Goal: Check status: Check status

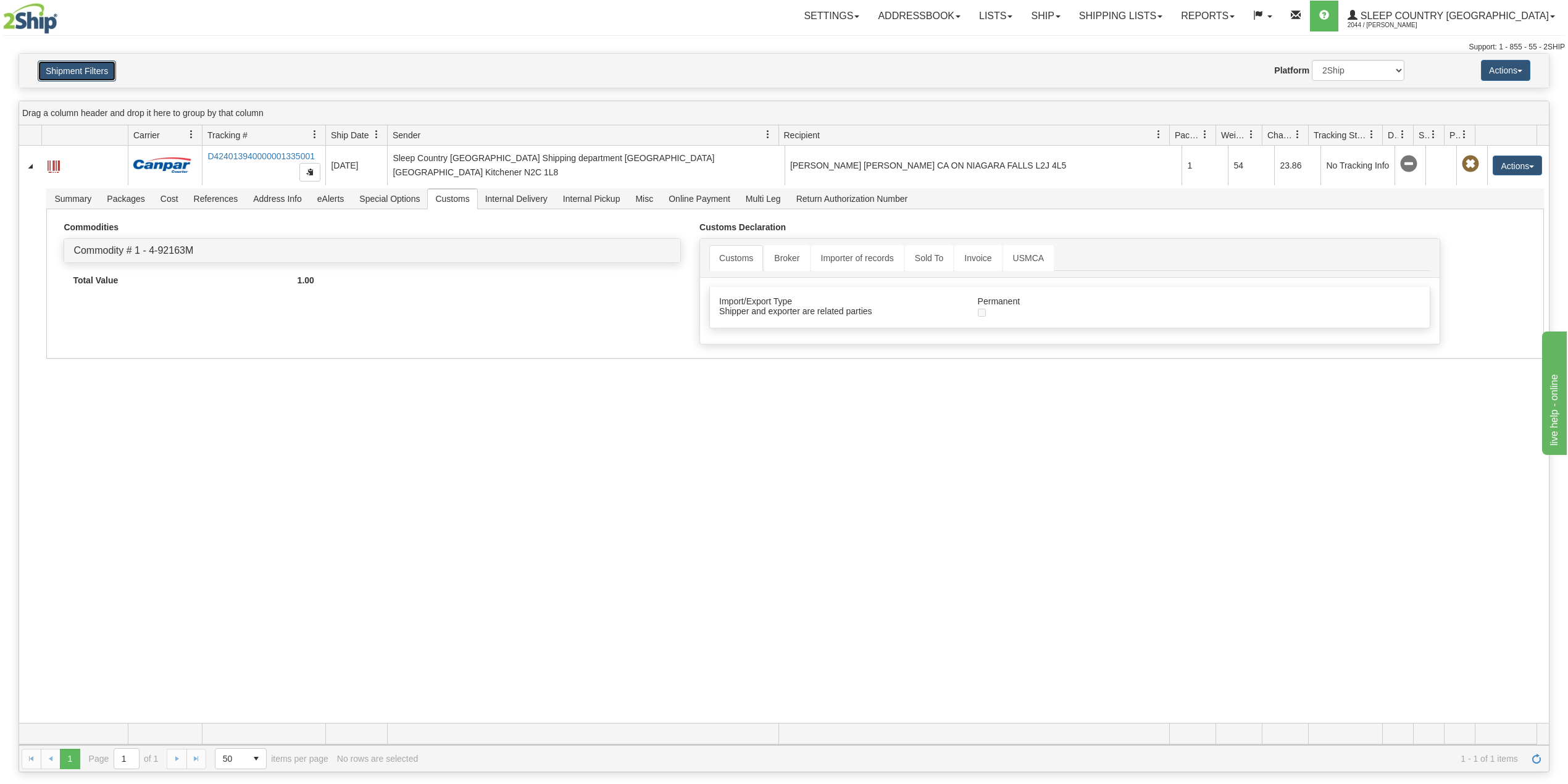
click at [90, 75] on button "Shipment Filters" at bounding box center [77, 71] width 78 height 21
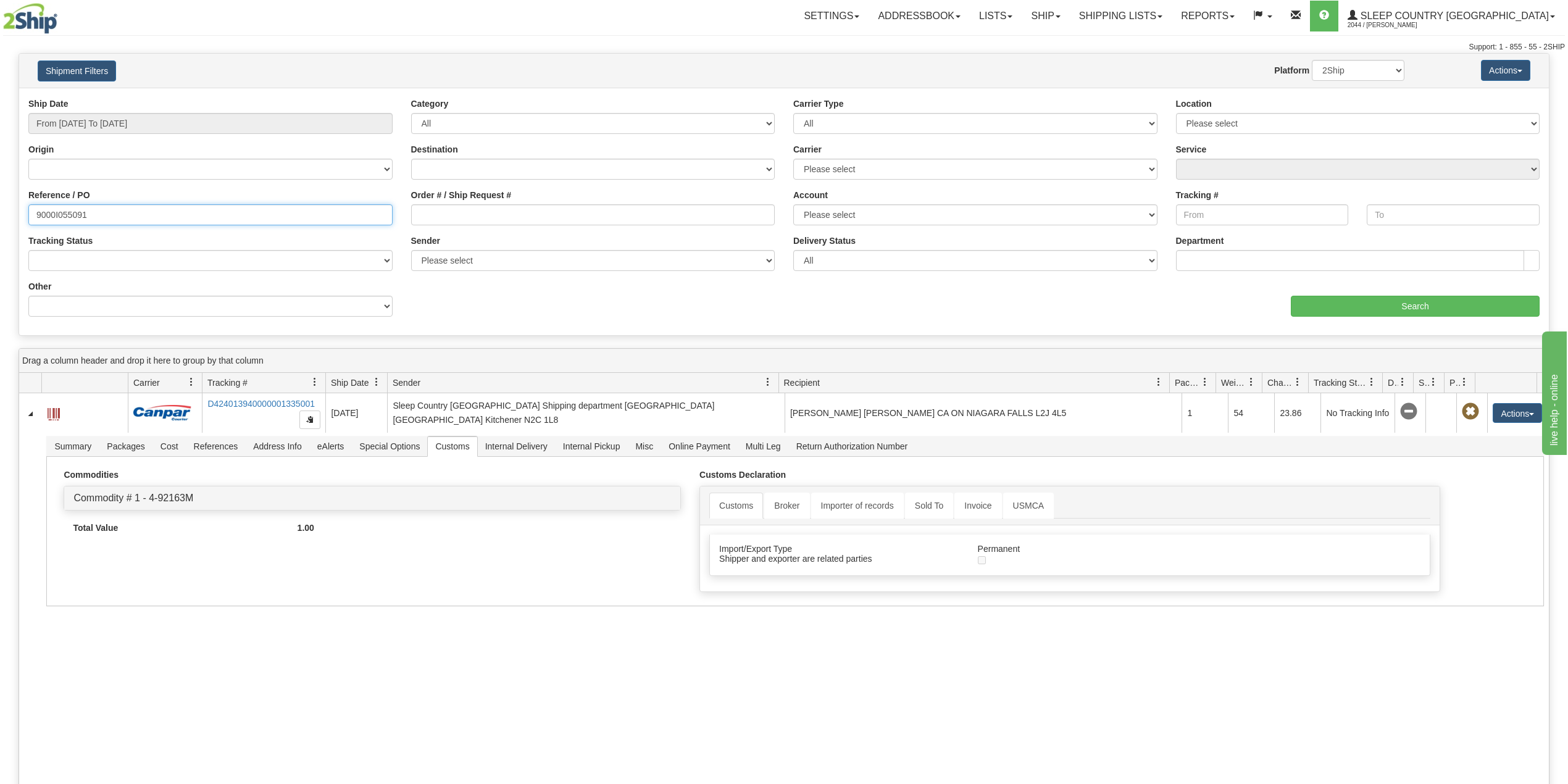
click at [69, 209] on input "9000I055091" at bounding box center [211, 214] width 364 height 21
click at [69, 210] on input "9000I055091" at bounding box center [211, 214] width 364 height 21
paste input "2I049694"
click at [1388, 306] on input "Search" at bounding box center [1416, 306] width 249 height 21
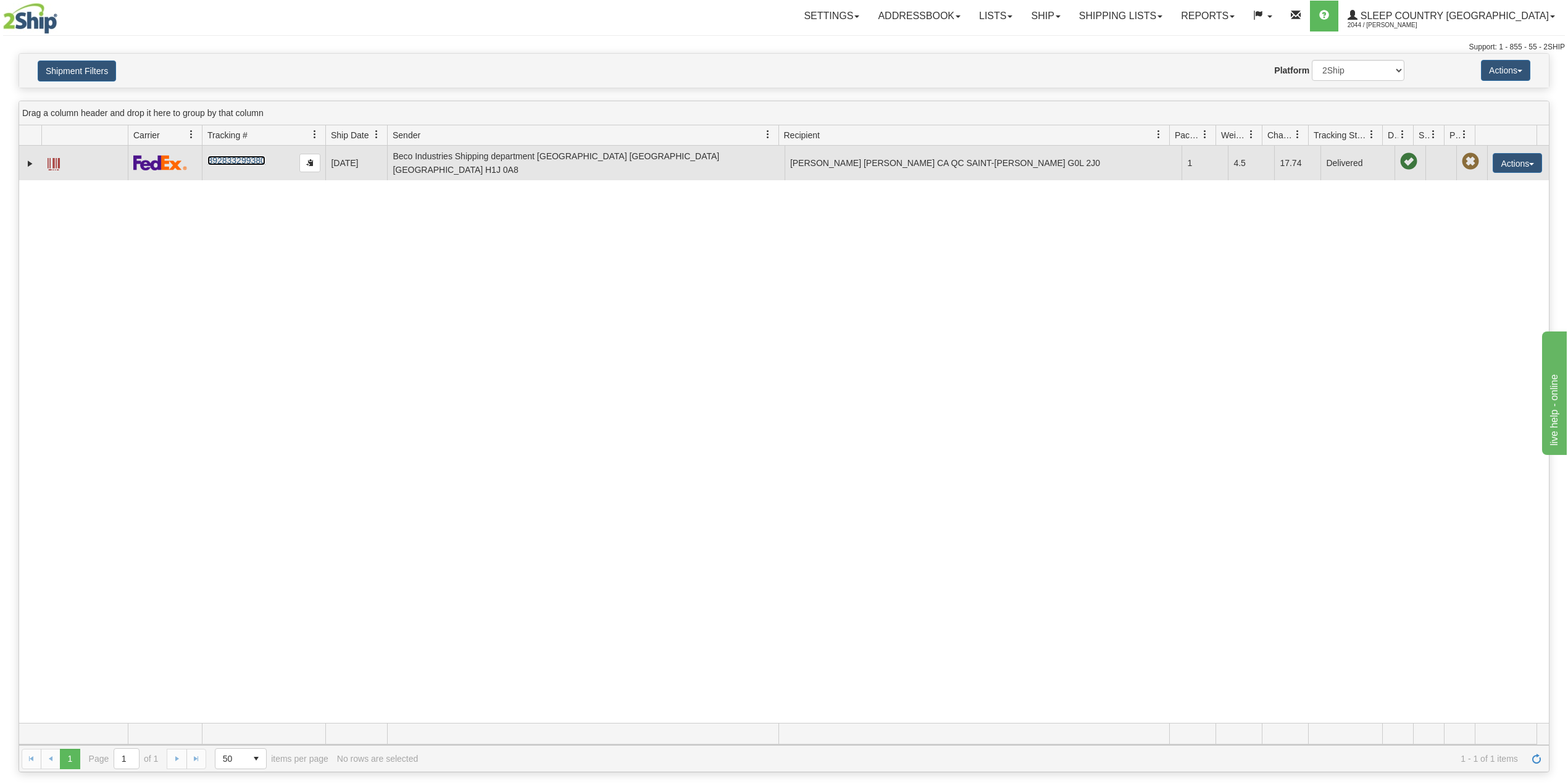
click at [227, 156] on link "392833299380" at bounding box center [236, 161] width 58 height 10
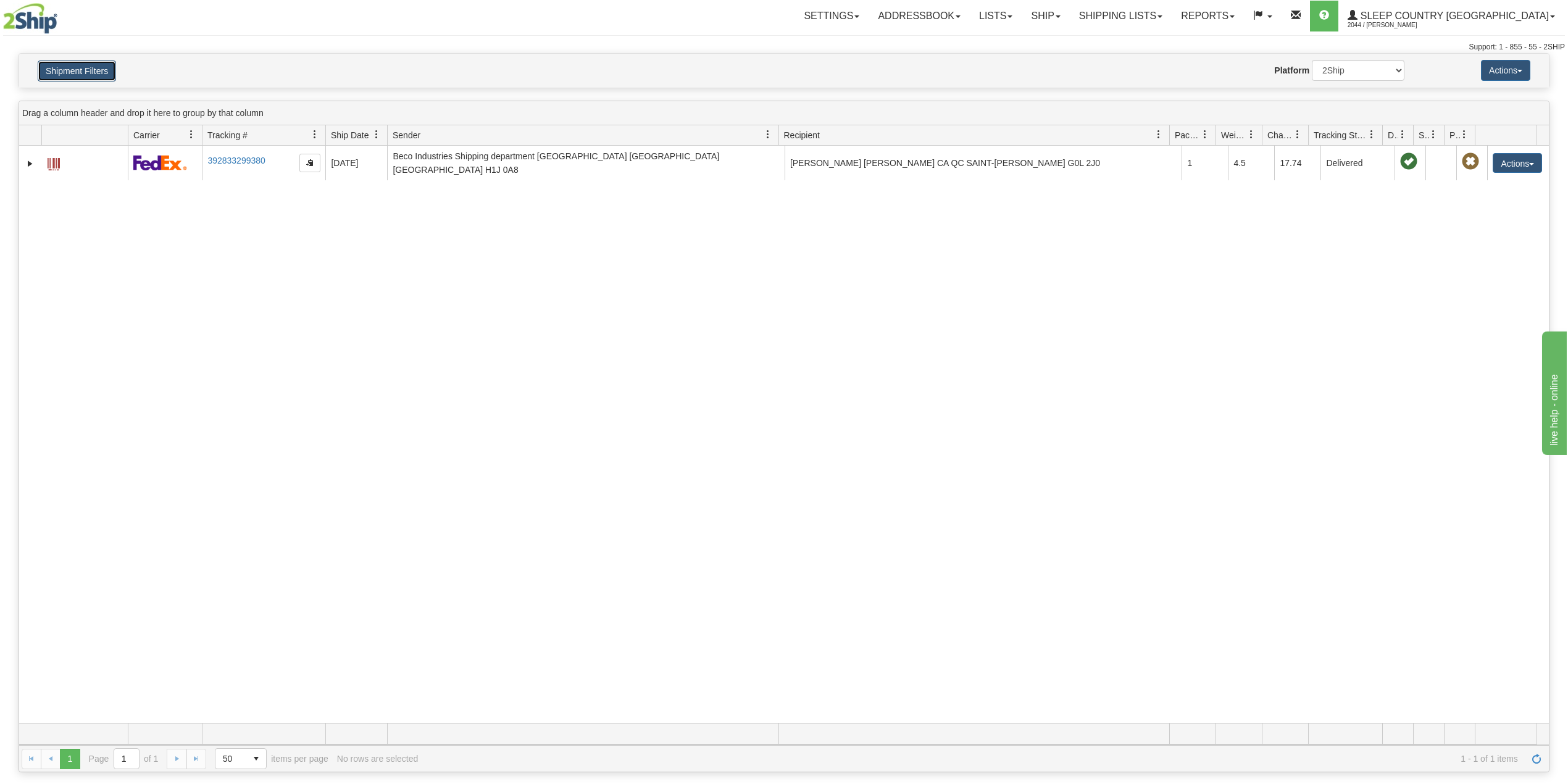
click at [99, 70] on button "Shipment Filters" at bounding box center [77, 71] width 78 height 21
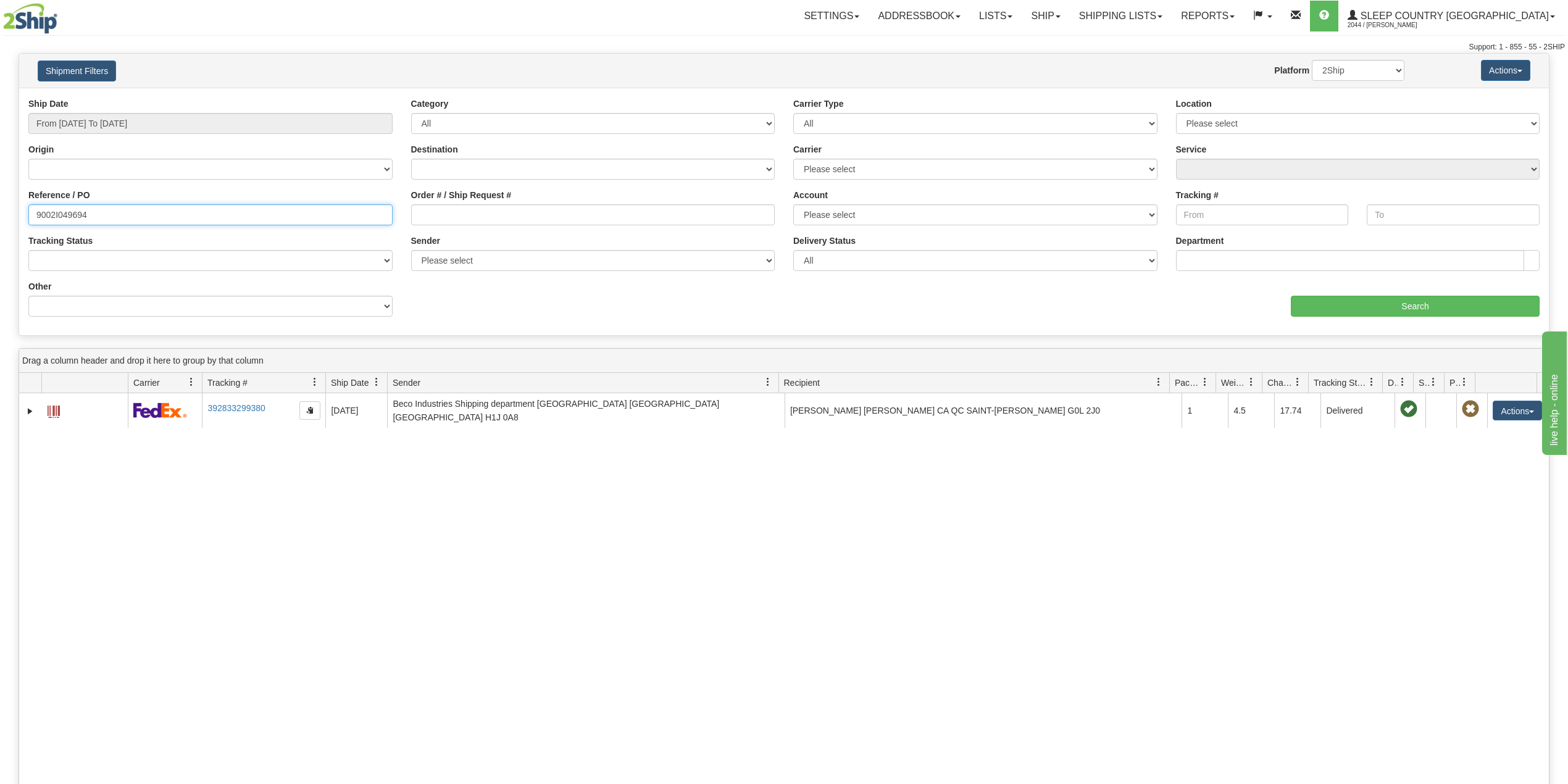
click at [61, 221] on input "9002I049694" at bounding box center [211, 214] width 364 height 21
paste input "0I036332"
click at [1327, 305] on input "Search" at bounding box center [1416, 306] width 249 height 21
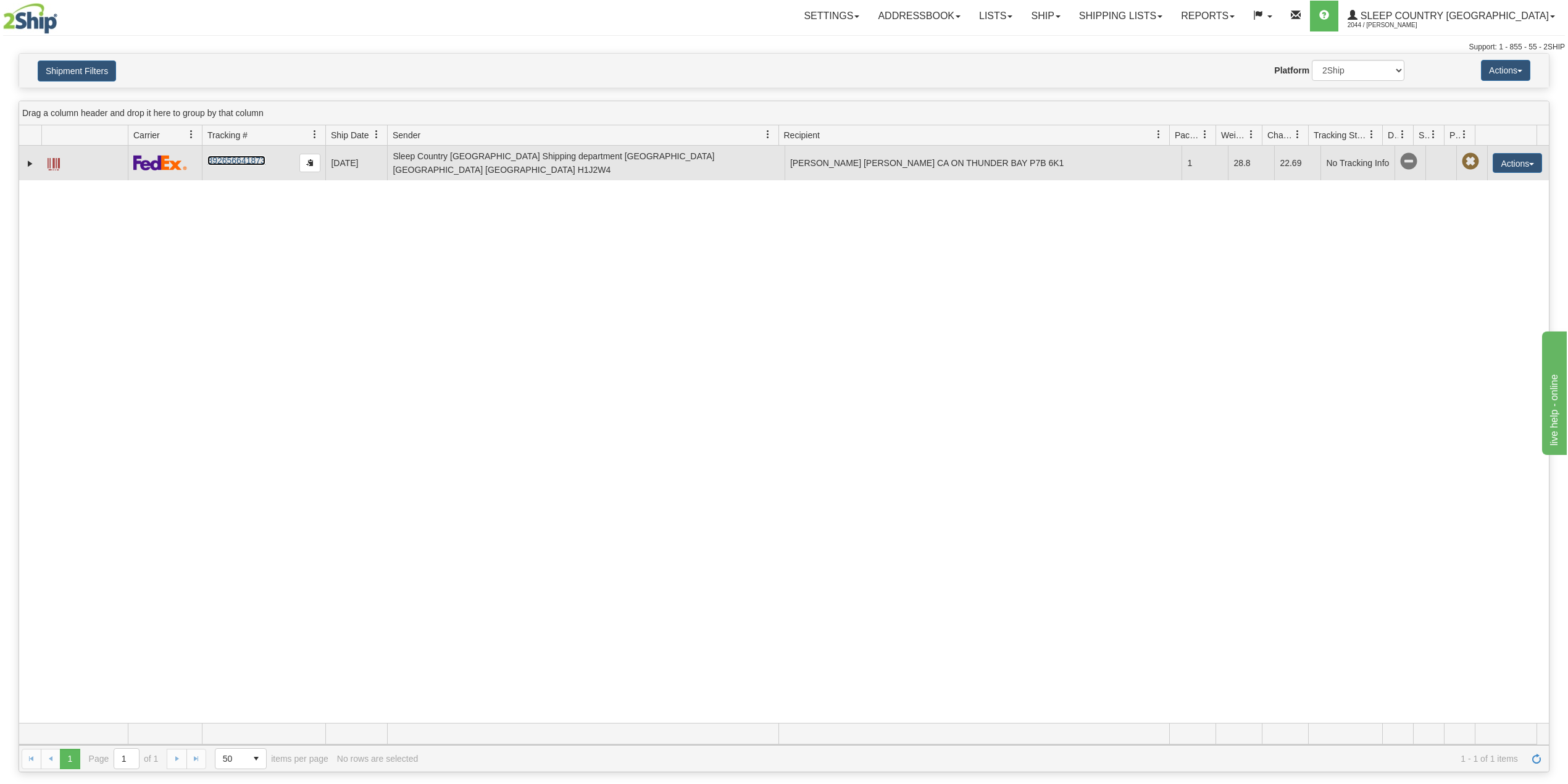
click at [218, 164] on link "392656641873" at bounding box center [236, 161] width 58 height 10
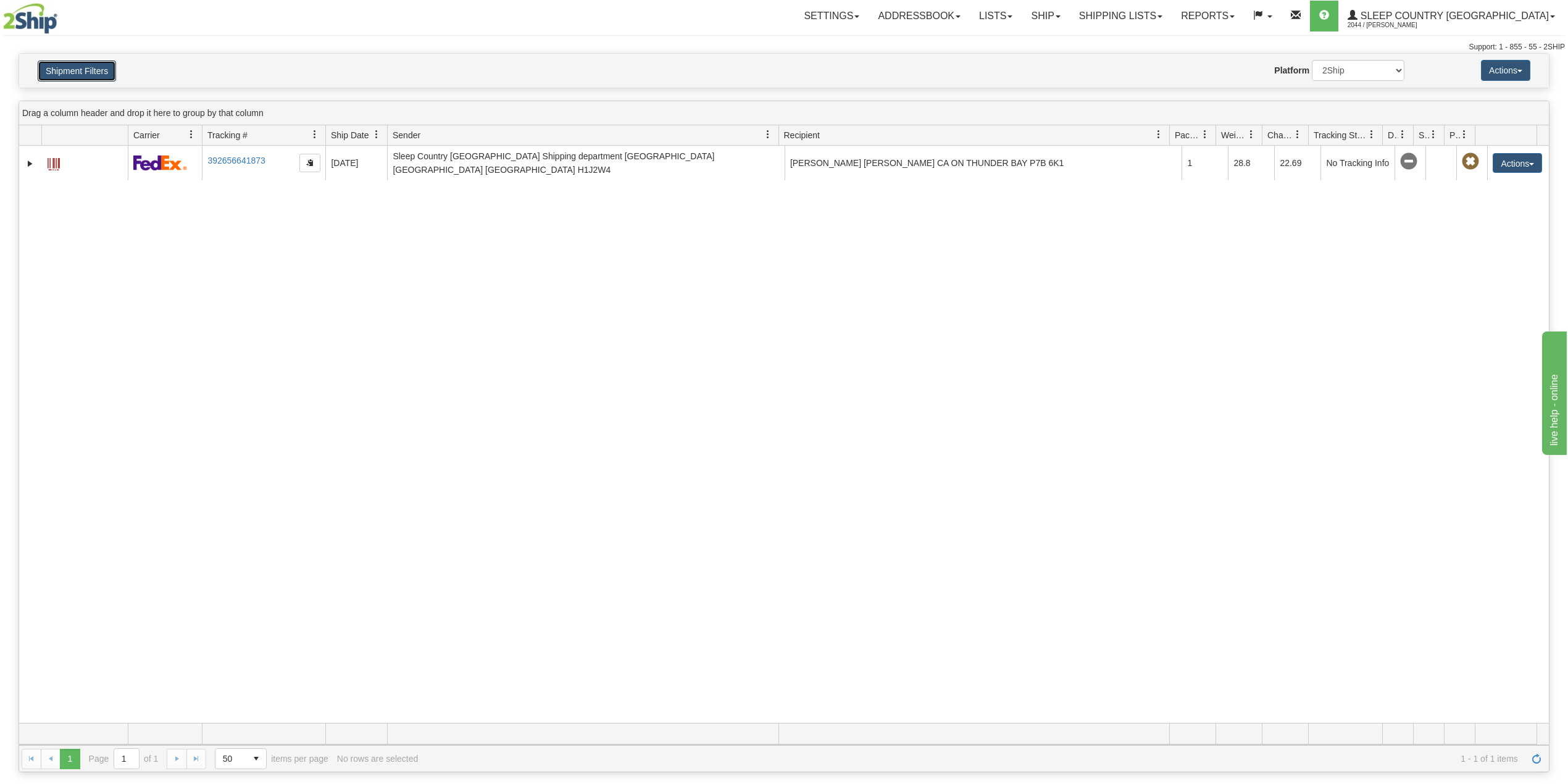
click at [75, 80] on button "Shipment Filters" at bounding box center [77, 71] width 78 height 21
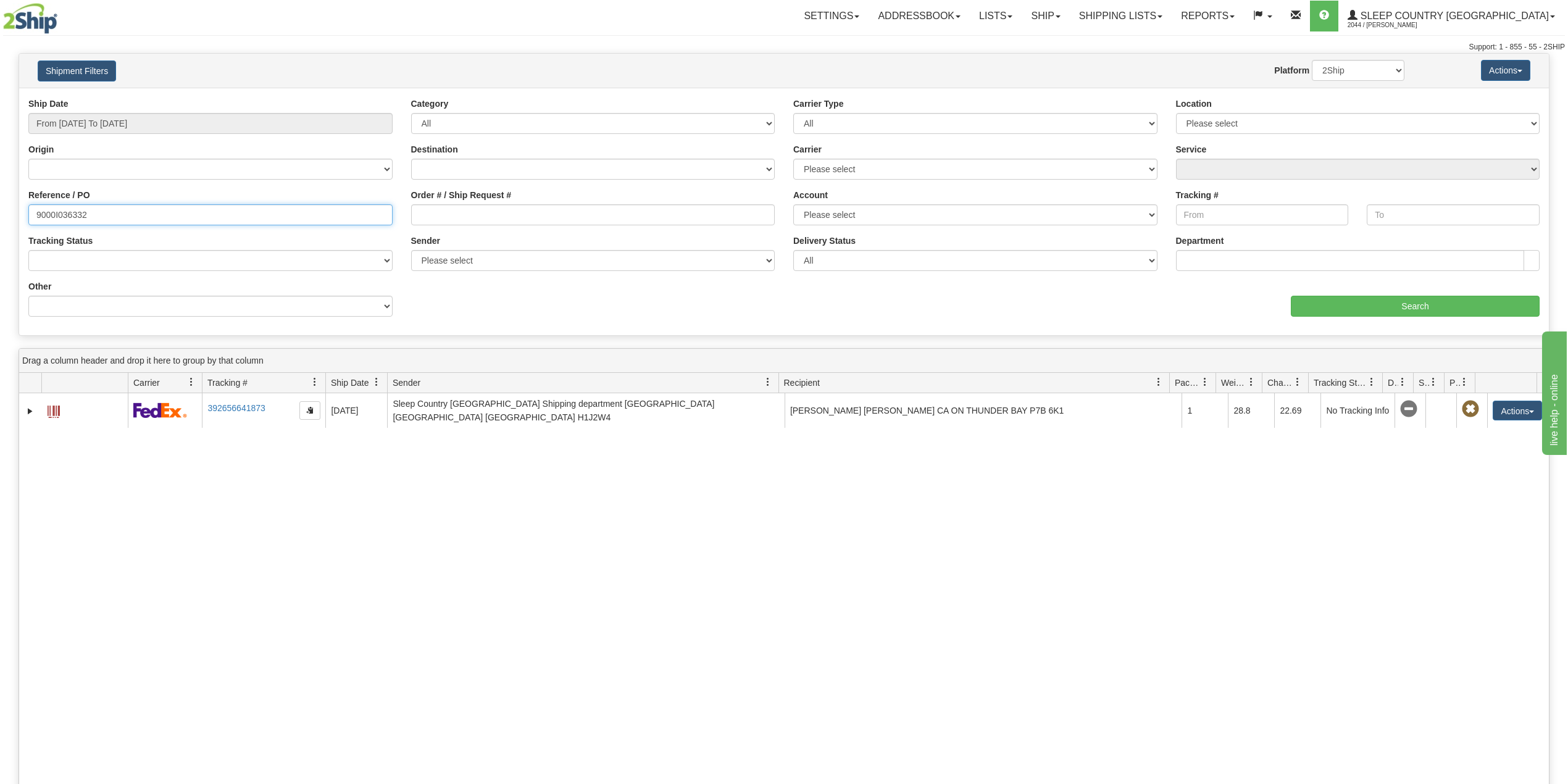
click at [70, 206] on input "9000I036332" at bounding box center [211, 214] width 364 height 21
paste input "45478"
type input "9000I045478"
click at [1415, 304] on input "Search" at bounding box center [1416, 306] width 249 height 21
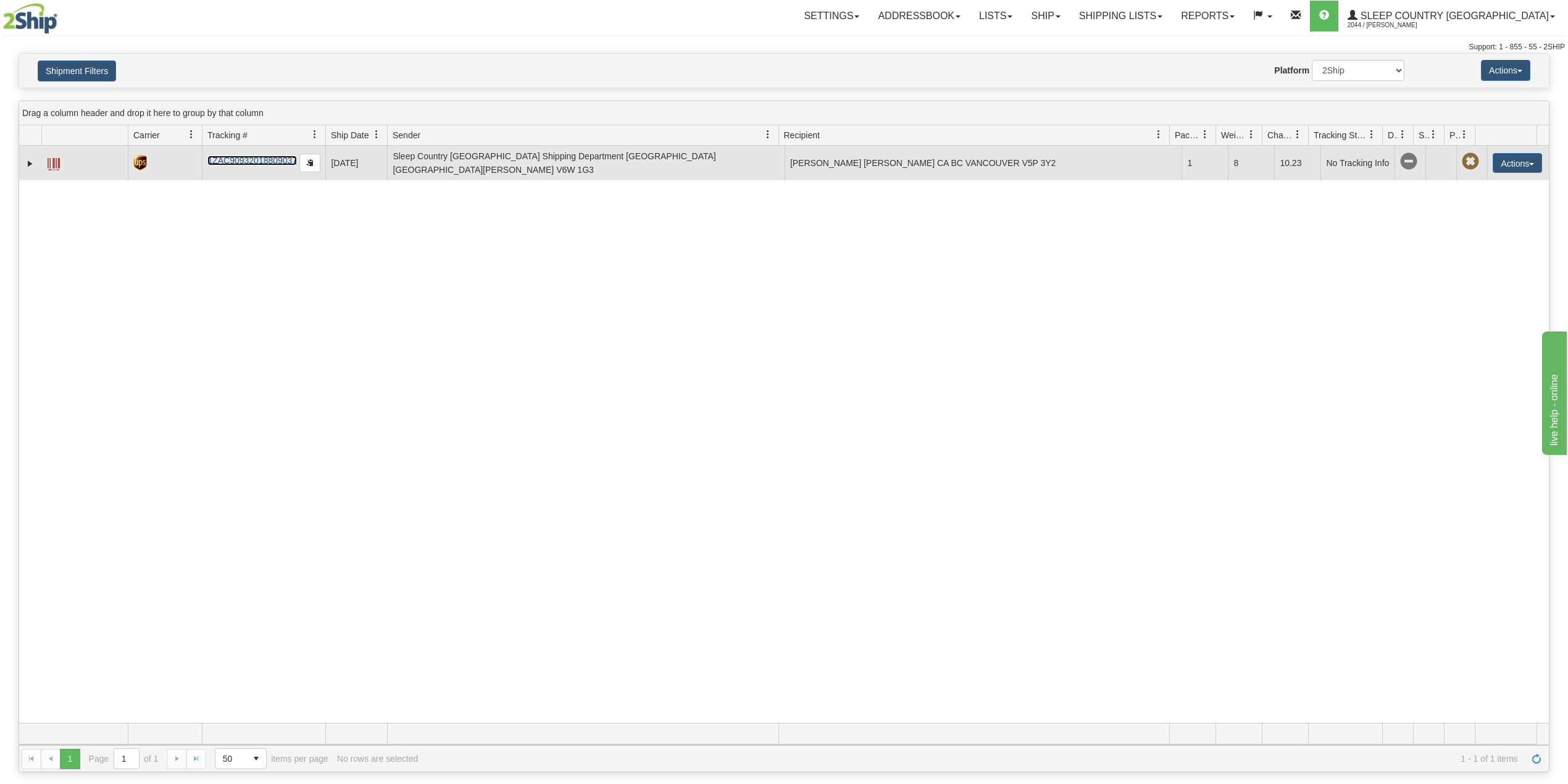
click at [260, 161] on link "1ZAC90932018809037" at bounding box center [252, 161] width 90 height 10
click at [35, 167] on link "Expand" at bounding box center [30, 164] width 13 height 13
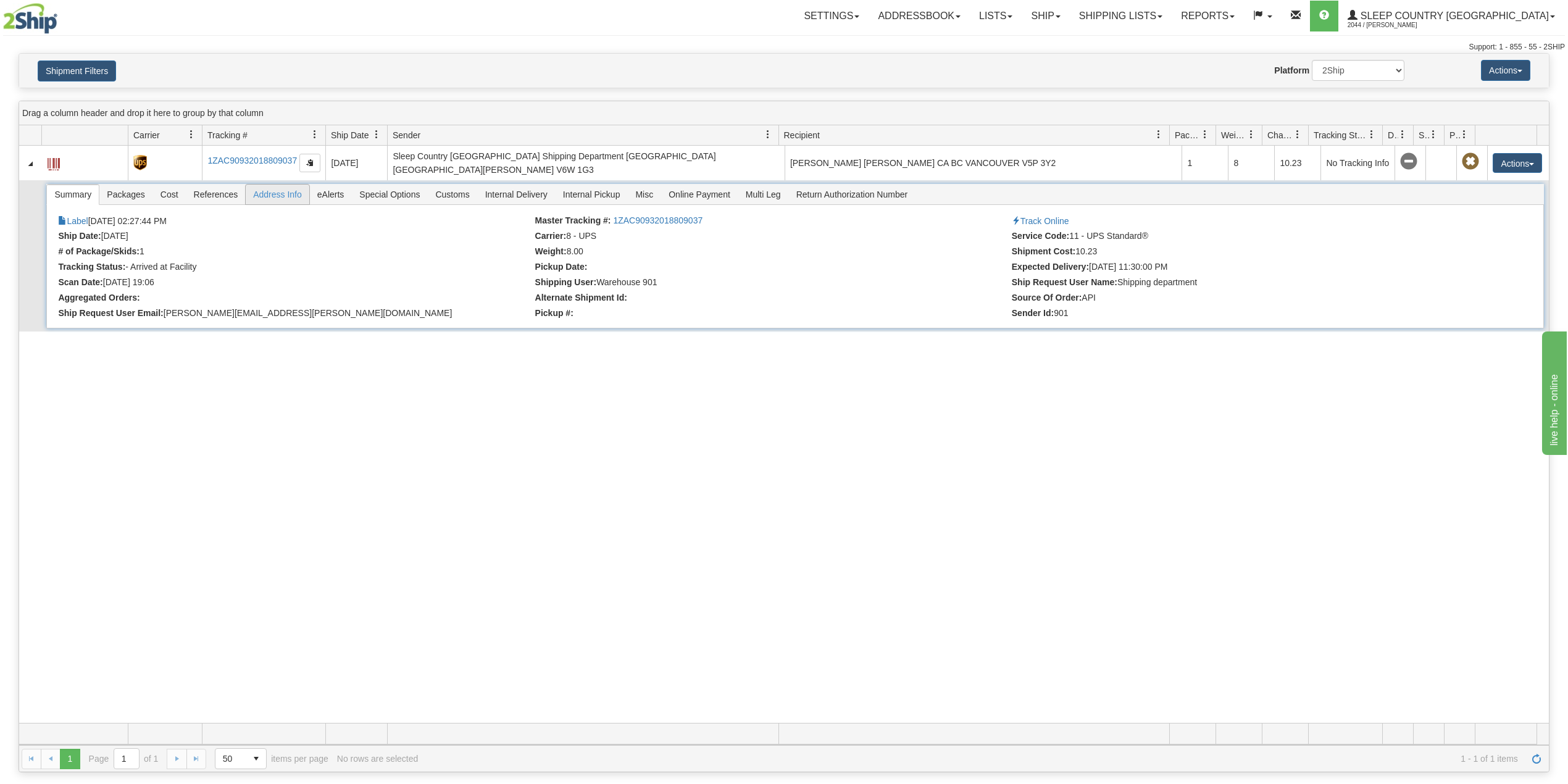
click at [279, 199] on span "Address Info" at bounding box center [278, 194] width 64 height 20
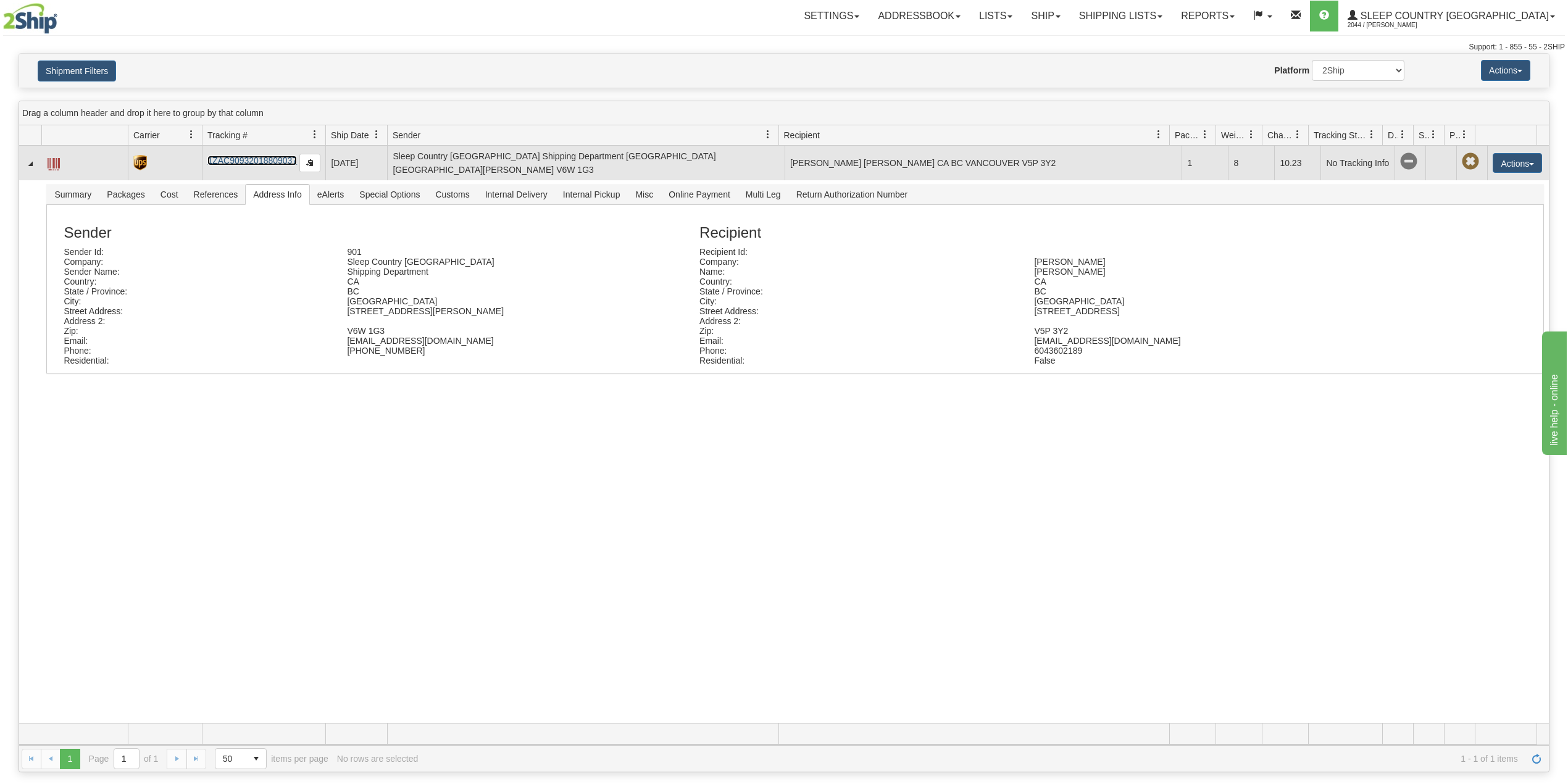
click at [241, 166] on link "1ZAC90932018809037" at bounding box center [252, 161] width 90 height 10
